Goal: Register for event/course

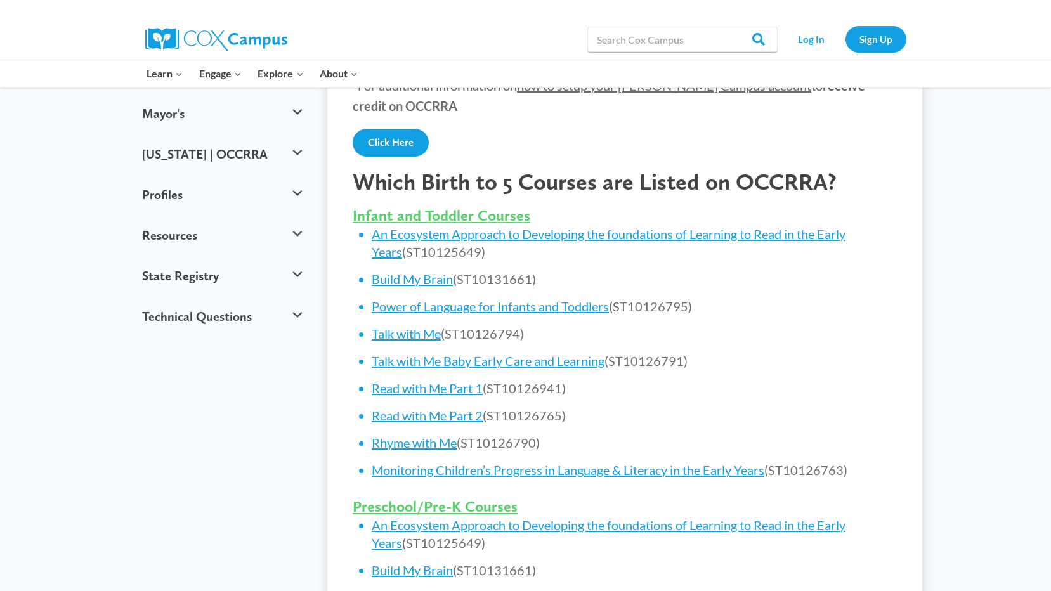
scroll to position [387, 0]
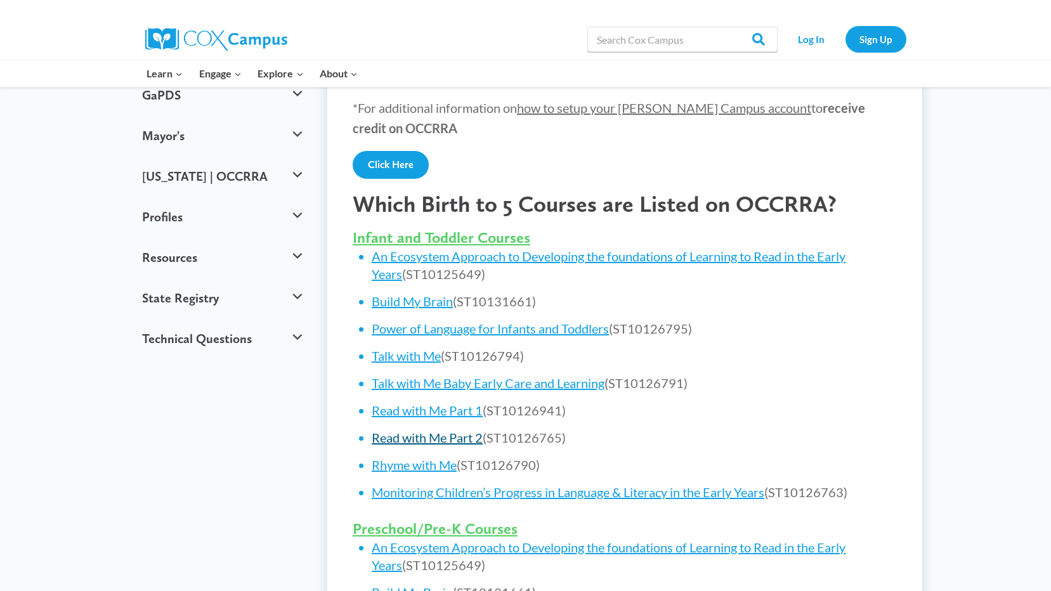
click at [446, 438] on link "Read with Me Part 2" at bounding box center [427, 437] width 111 height 15
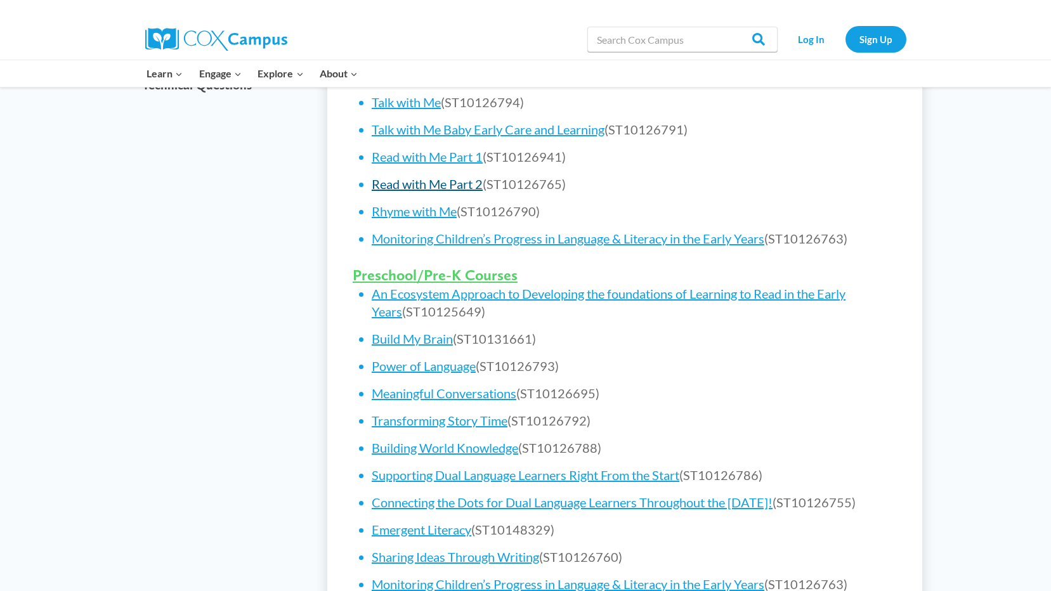
scroll to position [705, 0]
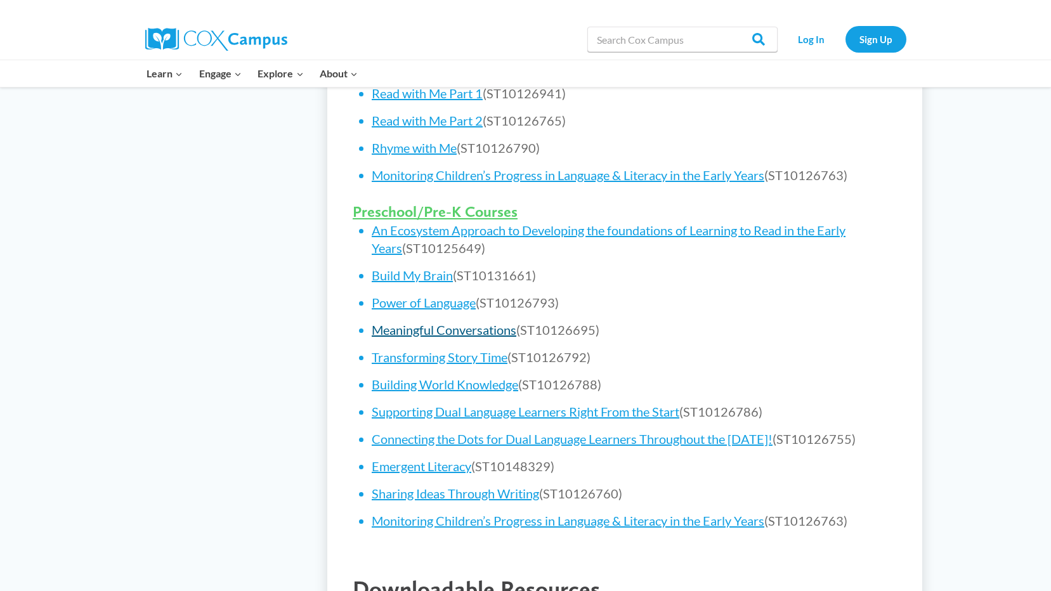
click at [431, 331] on link "Meaningful Conversations" at bounding box center [444, 329] width 145 height 15
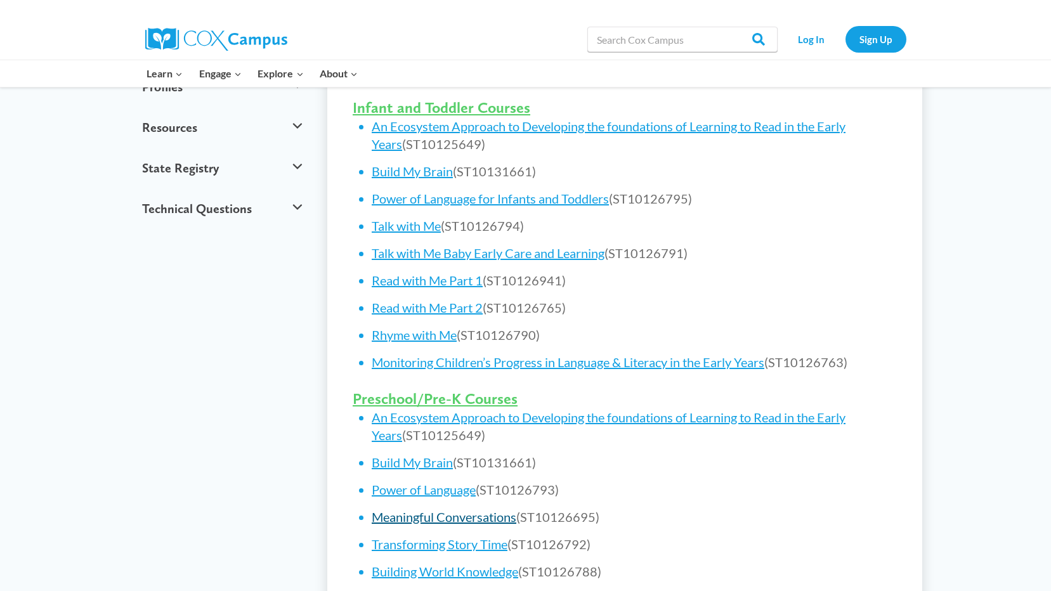
scroll to position [514, 0]
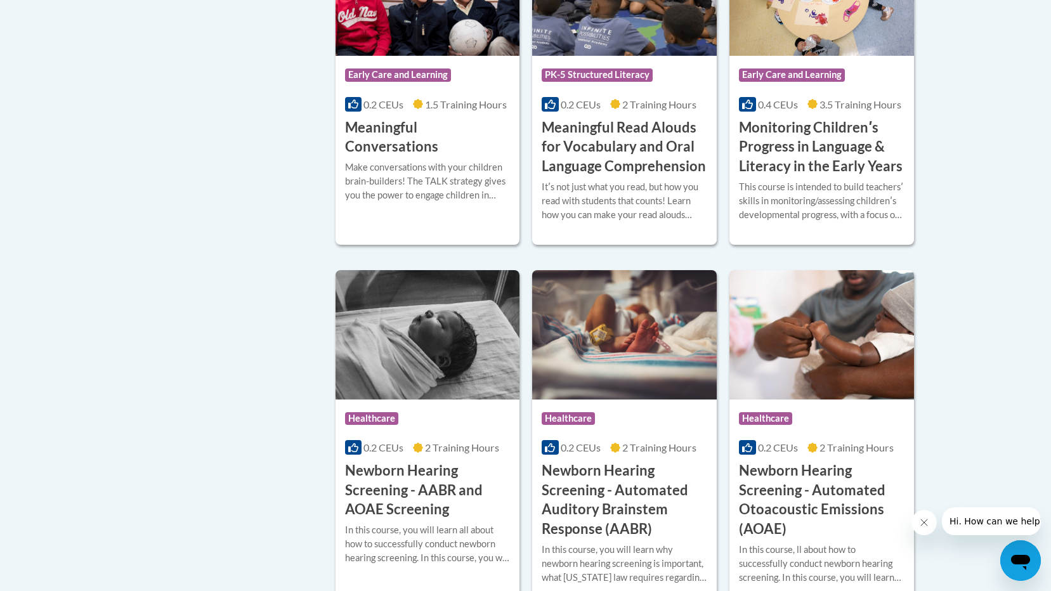
scroll to position [1902, 0]
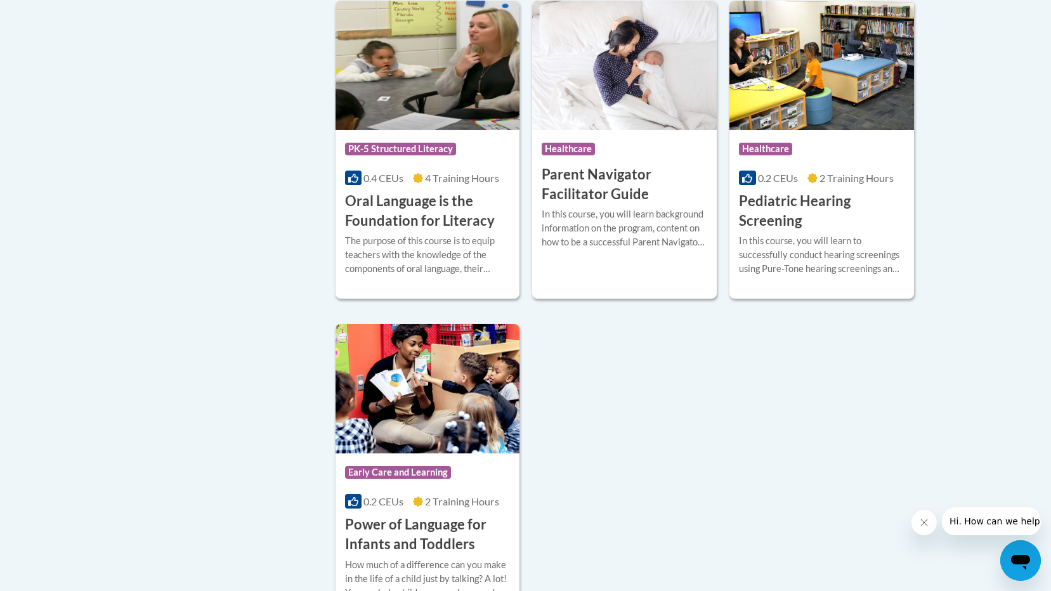
scroll to position [2727, 0]
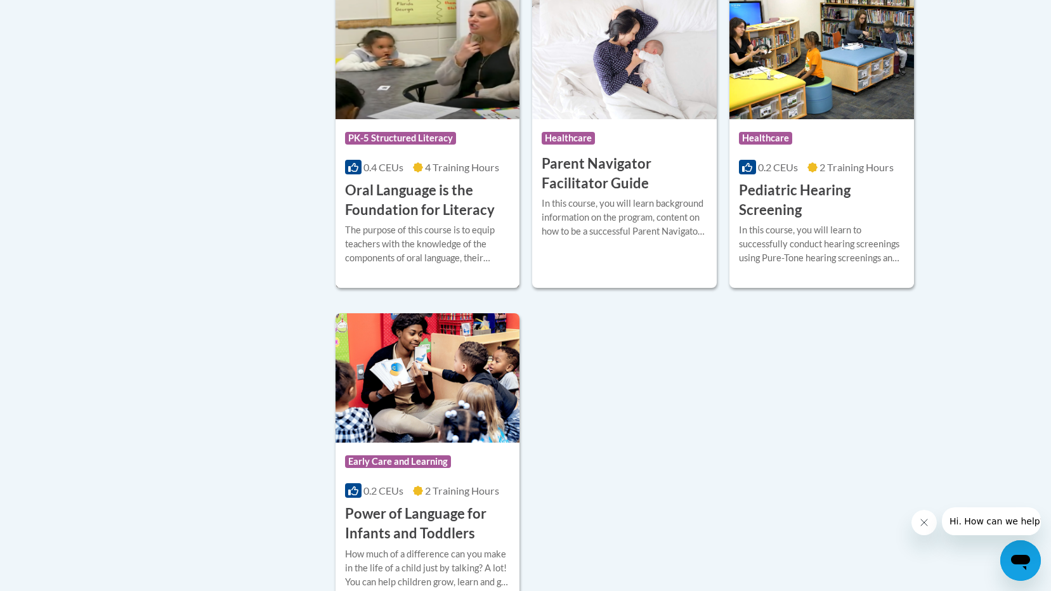
click at [471, 150] on div "Course Category: PK-5 Structured Literacy" at bounding box center [428, 140] width 166 height 29
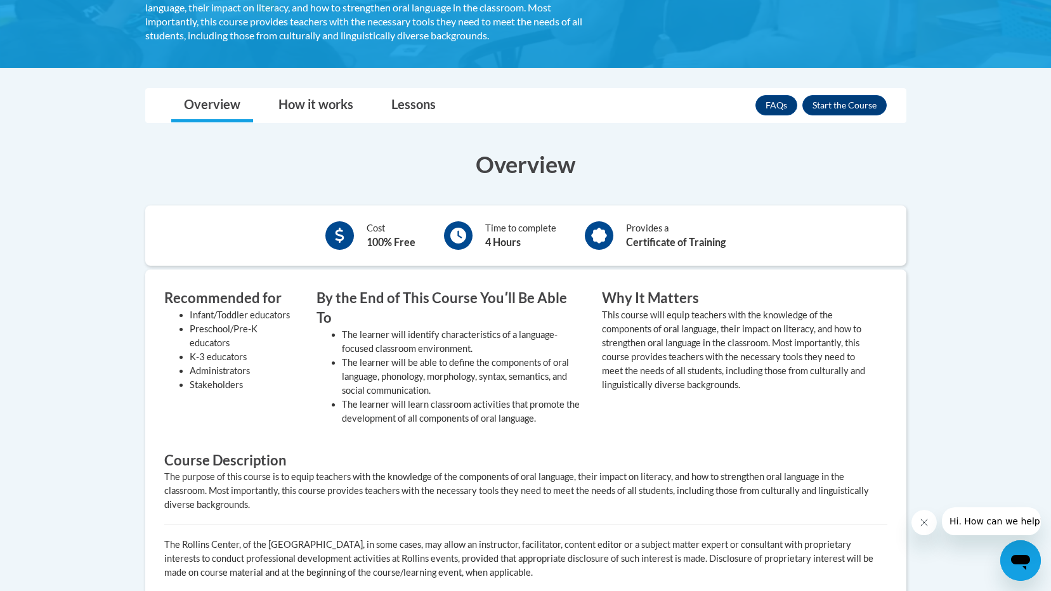
scroll to position [317, 0]
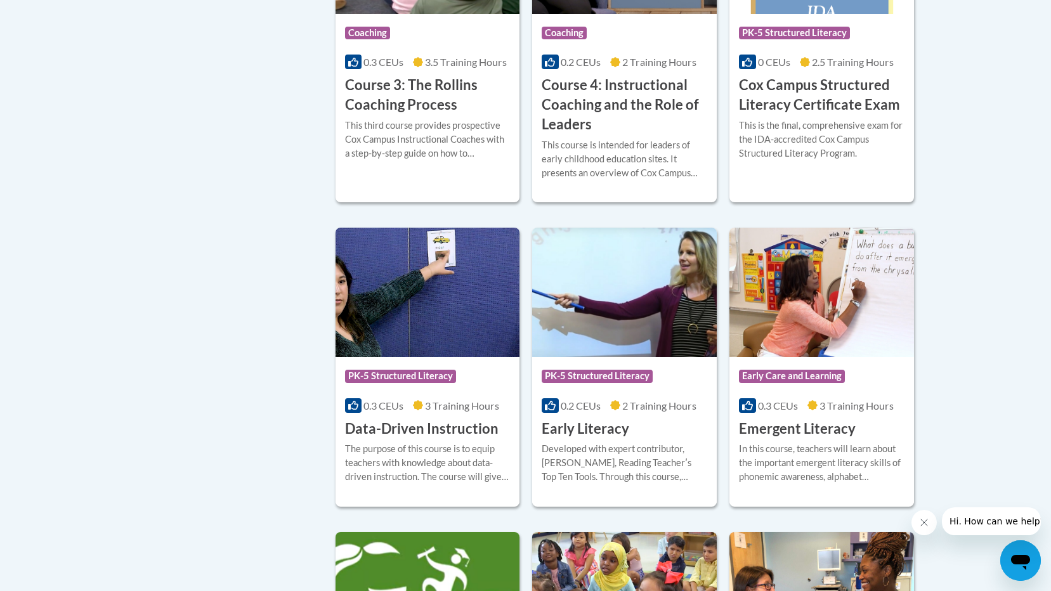
scroll to position [1193, 0]
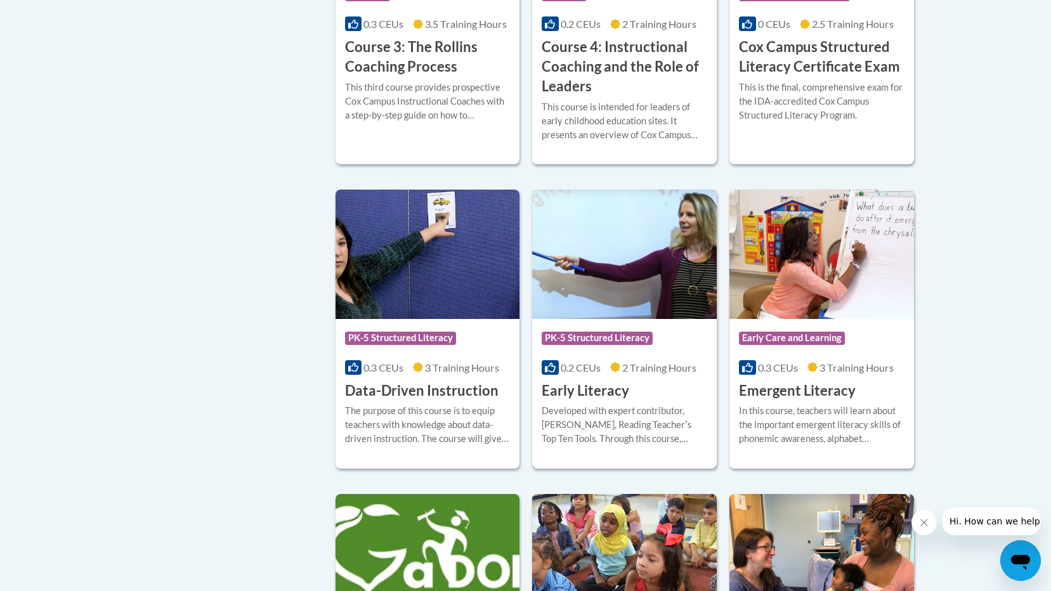
click at [669, 400] on div "Course Category: PK-5 Structured Literacy 0.2 CEUs 2 Training Hours COURSE Earl…" at bounding box center [624, 359] width 185 height 81
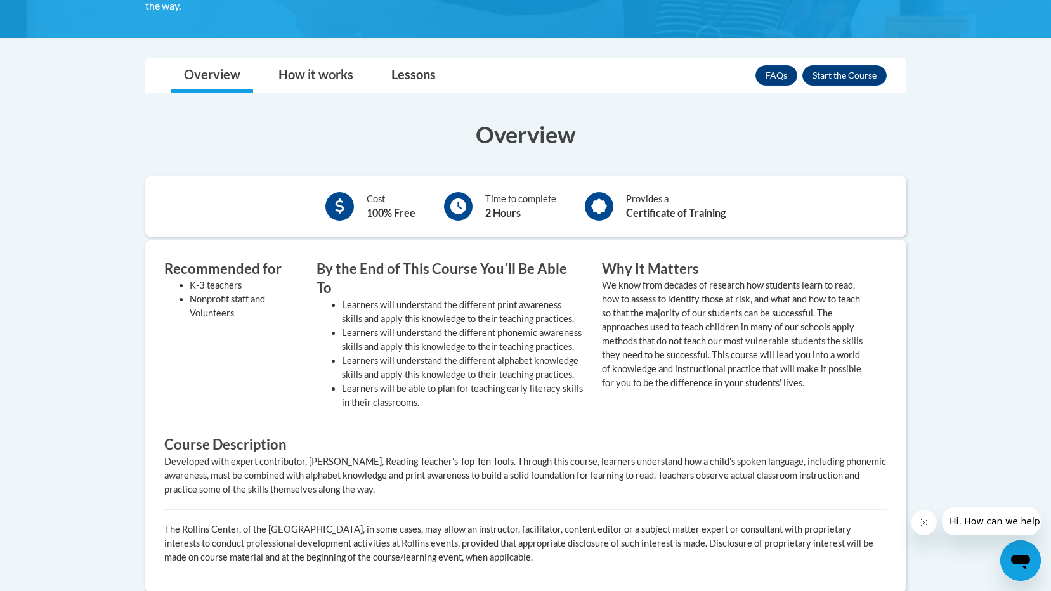
scroll to position [317, 0]
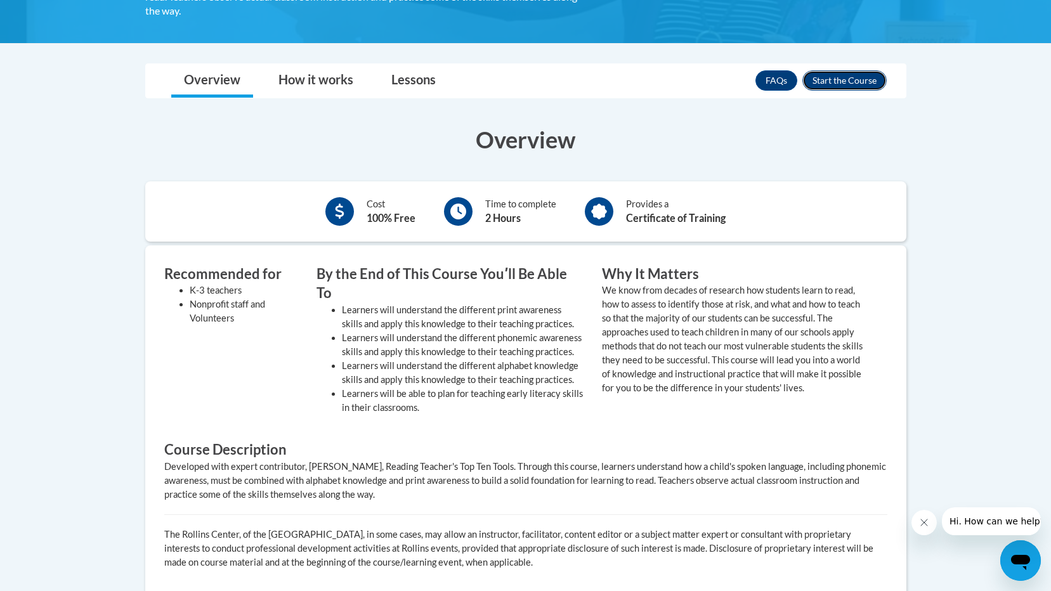
click at [838, 81] on button "Enroll" at bounding box center [844, 80] width 84 height 20
